Goal: Information Seeking & Learning: Learn about a topic

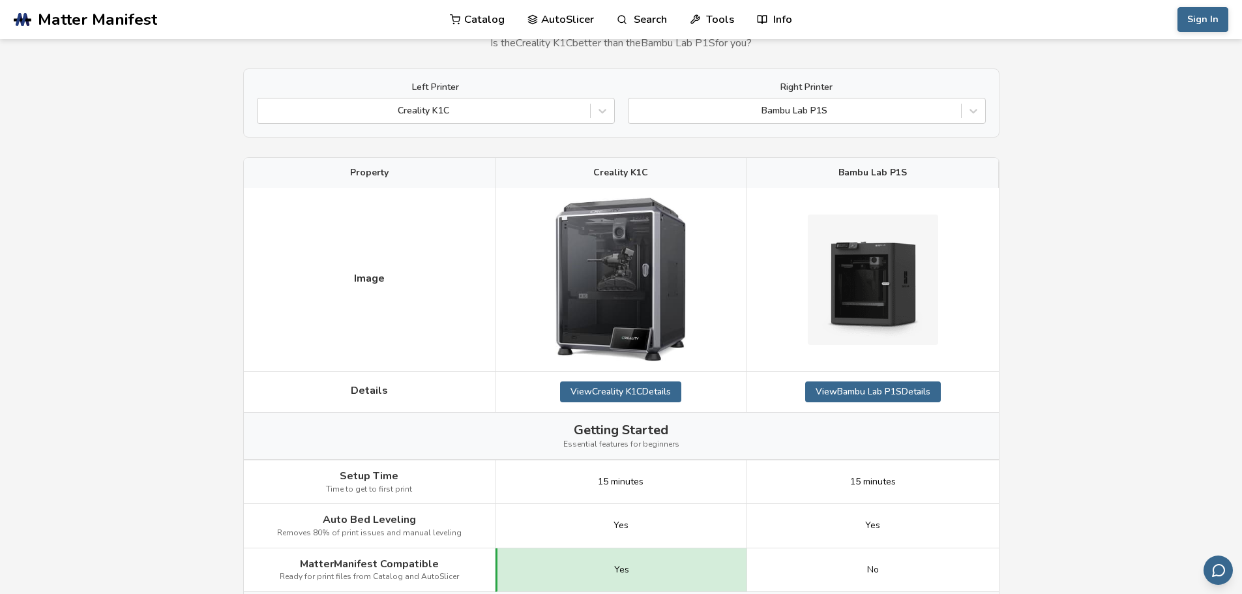
scroll to position [130, 0]
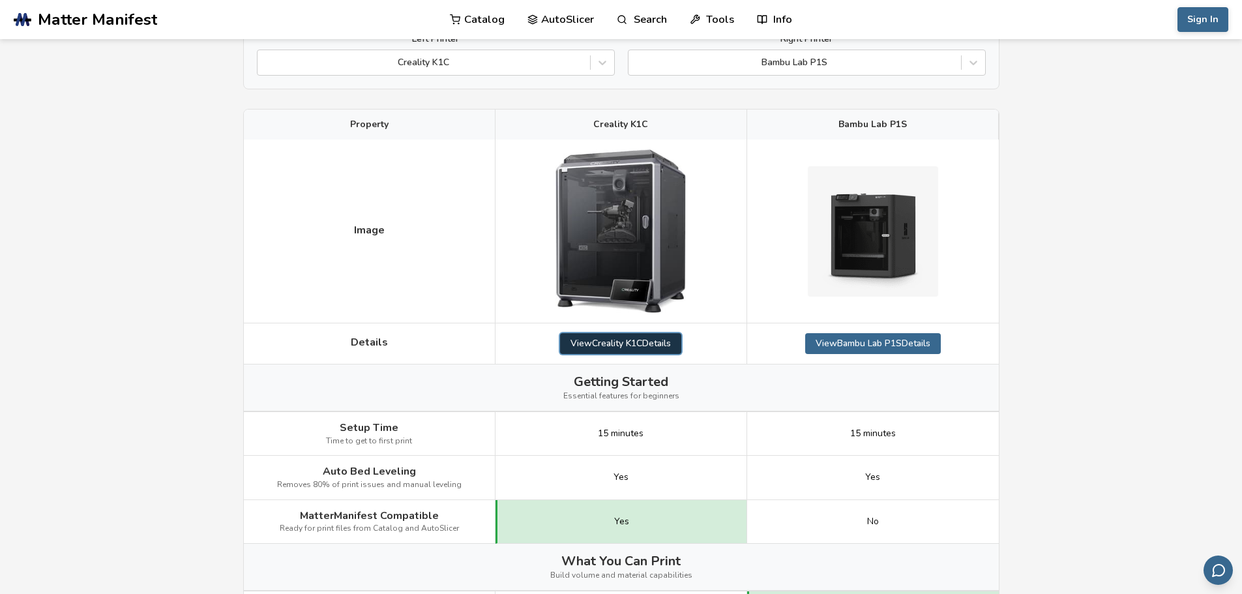
click at [679, 340] on link "View Creality K1C Details" at bounding box center [620, 343] width 121 height 21
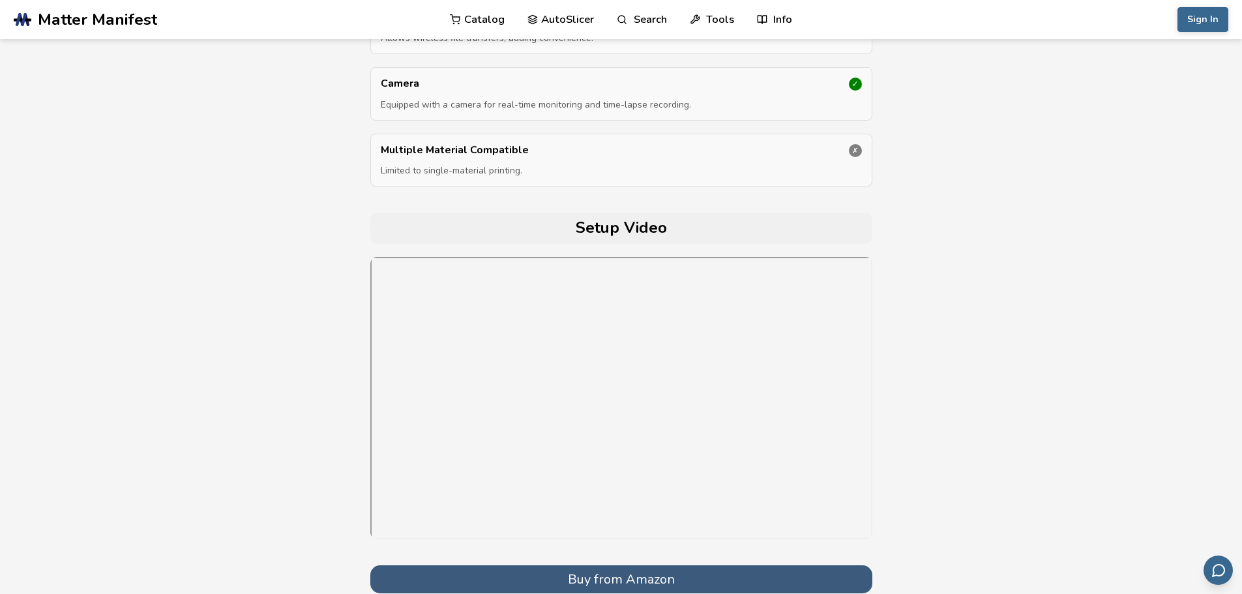
scroll to position [4275, 0]
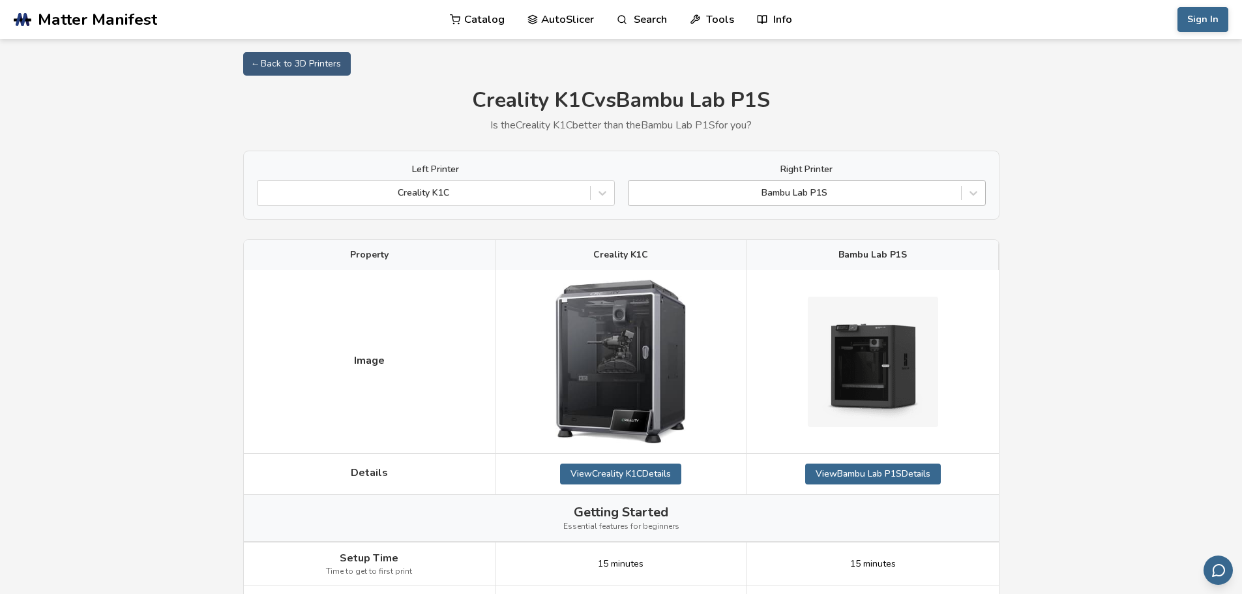
click at [745, 190] on div at bounding box center [794, 192] width 319 height 13
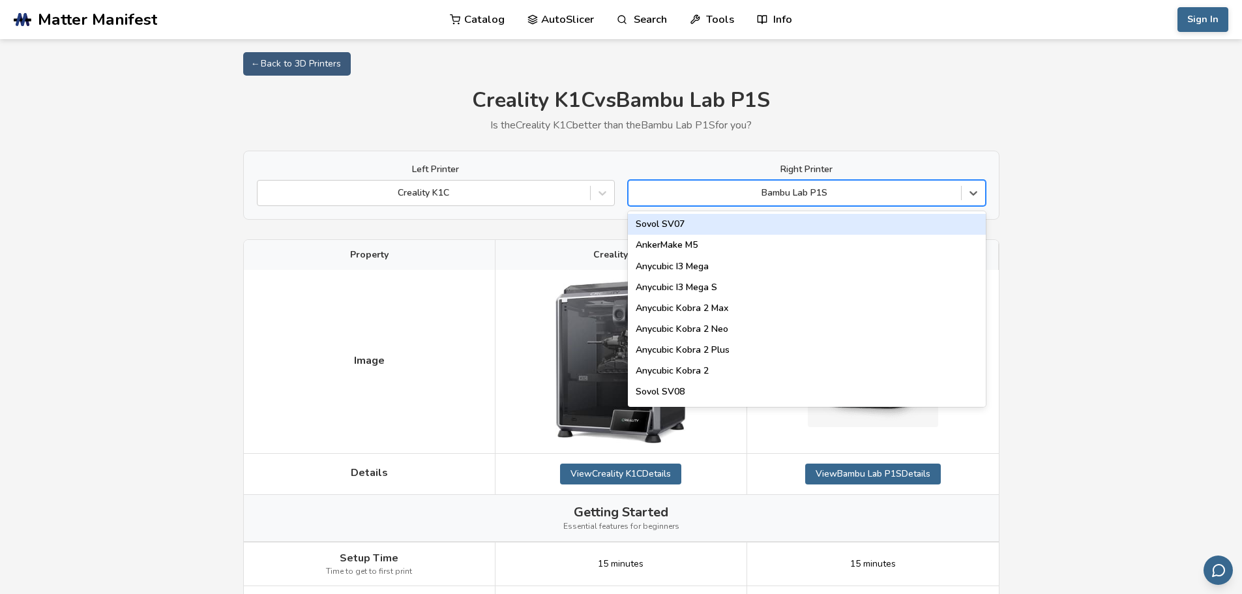
click at [745, 190] on div at bounding box center [794, 192] width 319 height 13
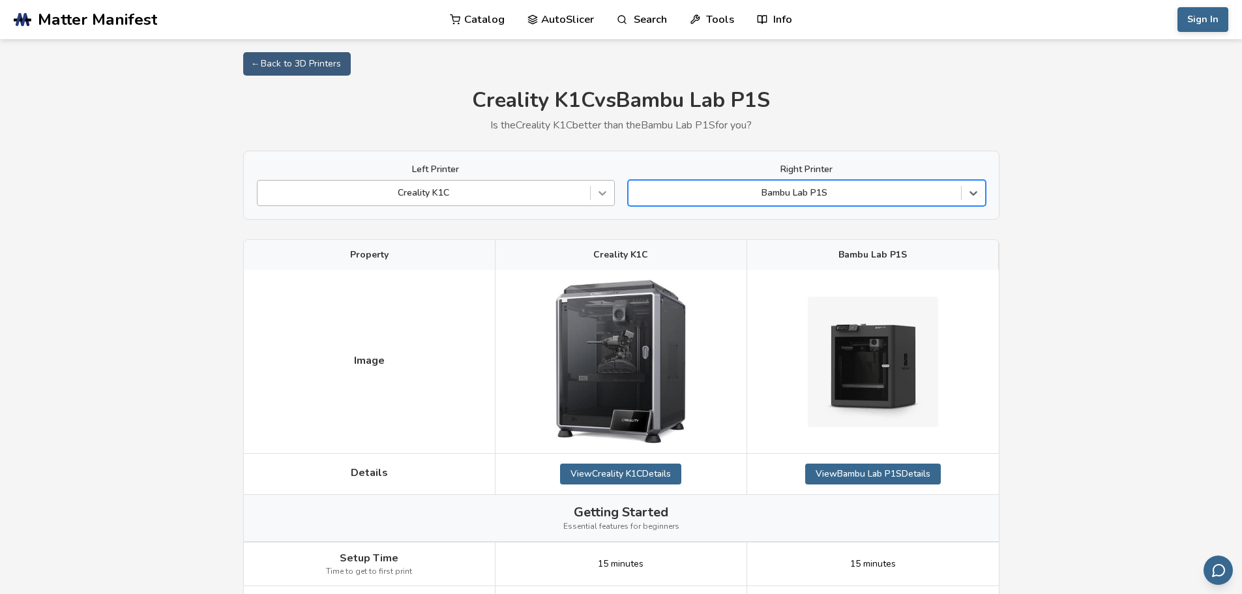
click at [606, 194] on icon at bounding box center [602, 192] width 13 height 13
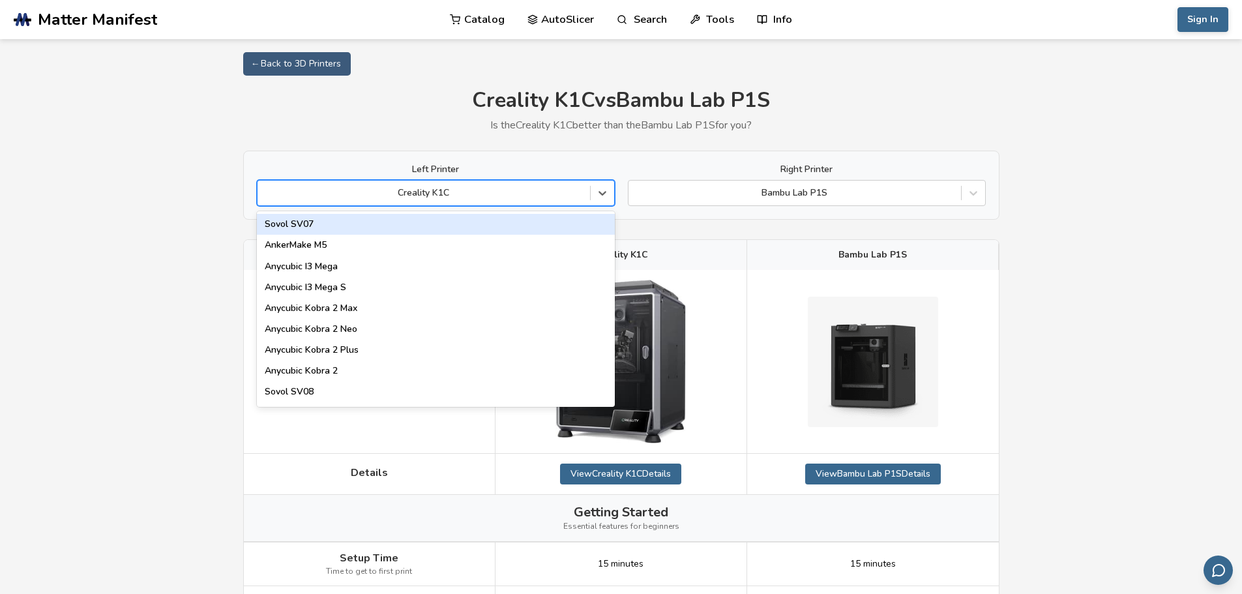
click at [573, 189] on div at bounding box center [423, 192] width 319 height 13
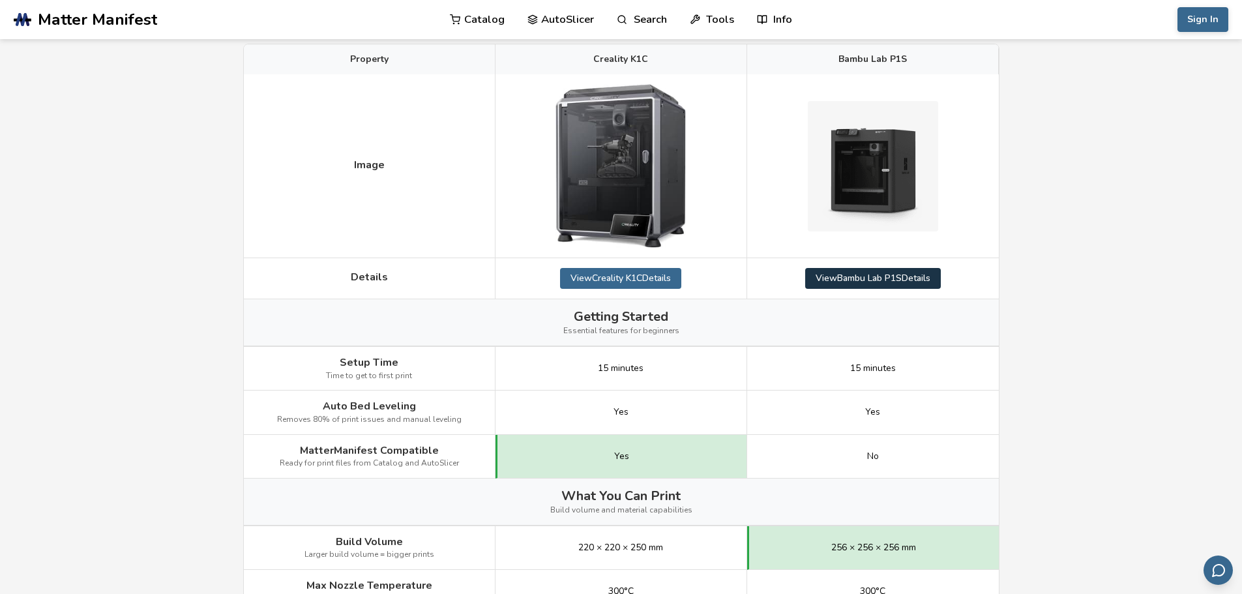
scroll to position [261, 0]
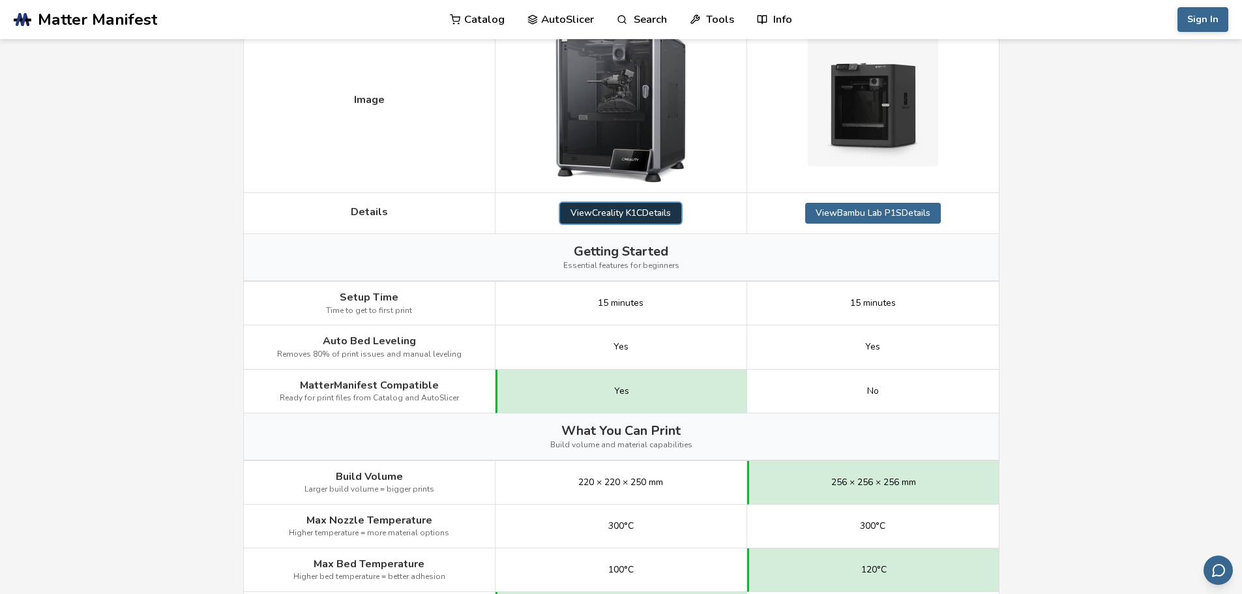
click at [674, 211] on link "View Creality K1C Details" at bounding box center [620, 213] width 121 height 21
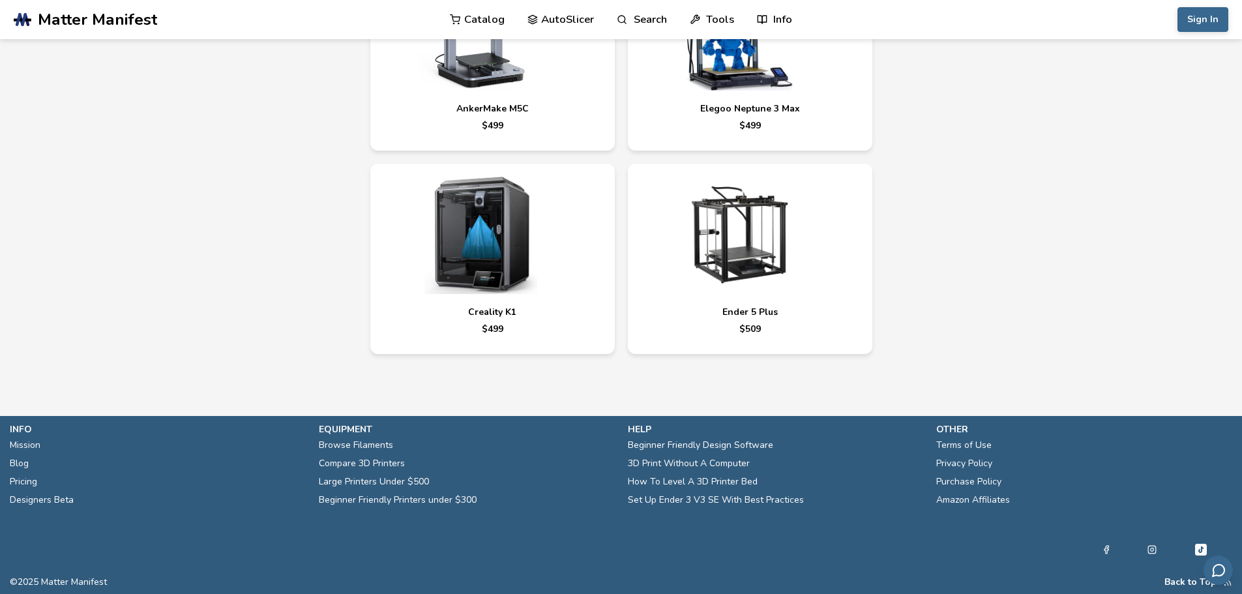
scroll to position [5318, 0]
